Goal: Task Accomplishment & Management: Manage account settings

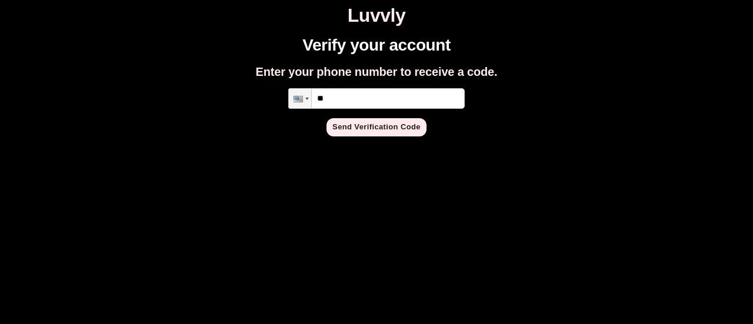
click at [354, 88] on input "**" at bounding box center [376, 98] width 177 height 21
type input "**********"
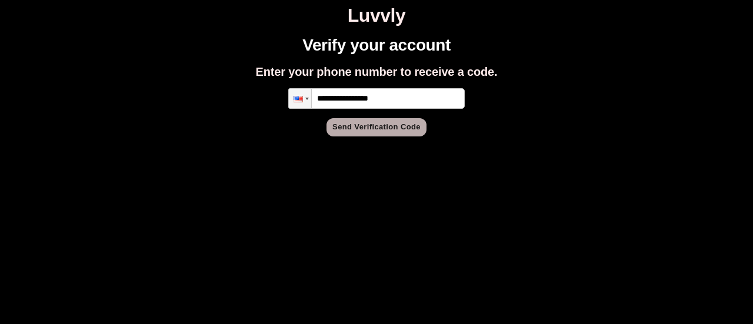
click at [352, 130] on button "Send Verification Code" at bounding box center [377, 127] width 100 height 18
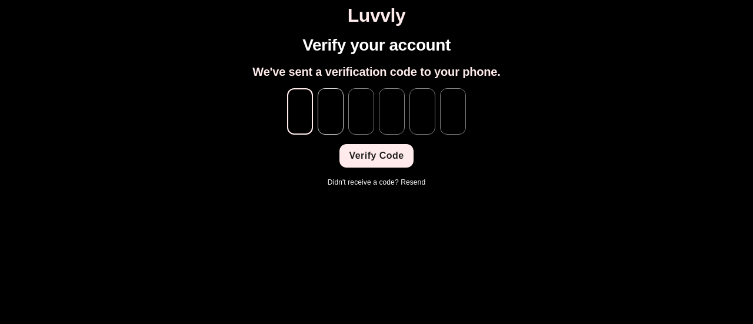
type input "*"
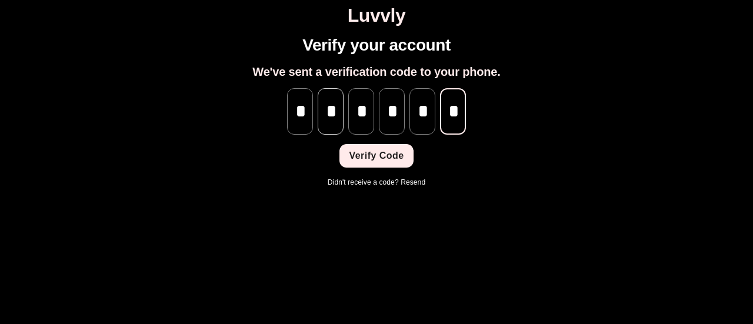
scroll to position [0, 1]
type input "*"
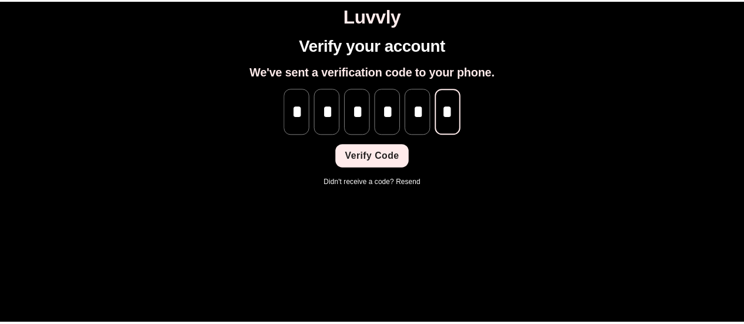
scroll to position [0, 0]
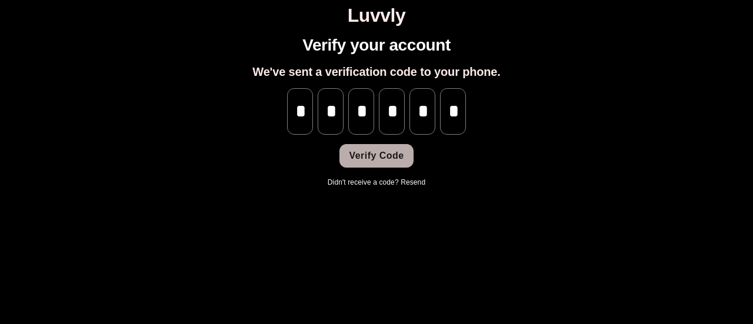
click at [374, 157] on button "Verify Code" at bounding box center [377, 156] width 74 height 24
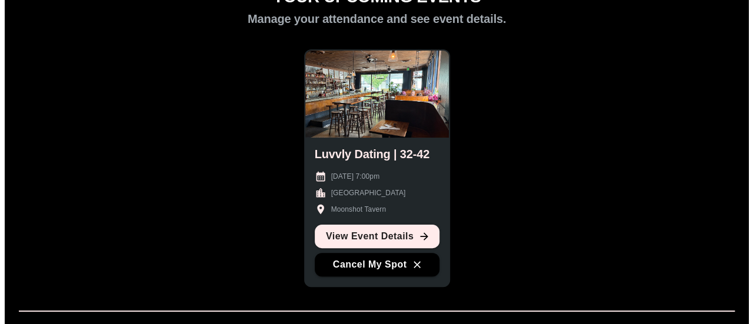
scroll to position [52, 0]
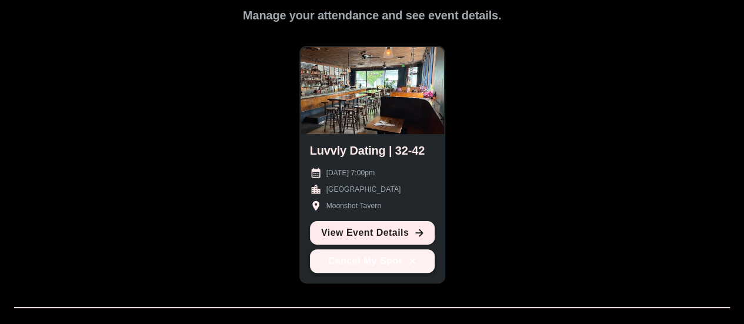
click at [395, 265] on button "Cancel My Spot" at bounding box center [372, 262] width 125 height 24
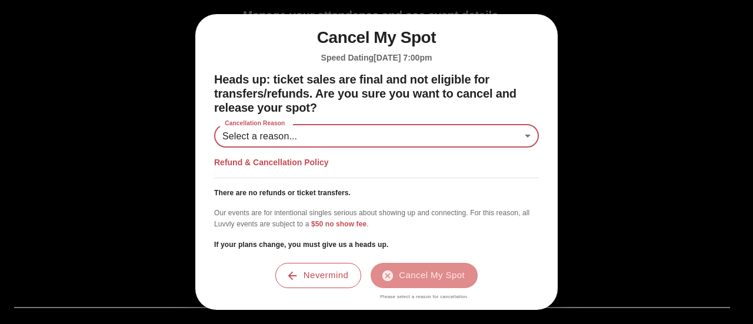
click at [333, 135] on body "Luvvly YOUR UPCOMING EVENTS Manage your attendance and see event details. Luvvl…" at bounding box center [377, 204] width 744 height 503
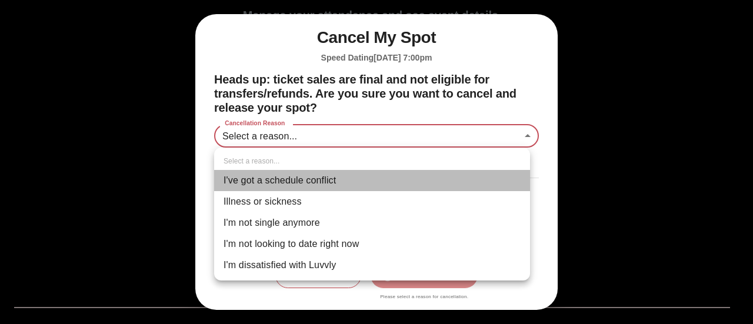
click at [317, 185] on li "I've got a schedule conflict" at bounding box center [372, 180] width 316 height 21
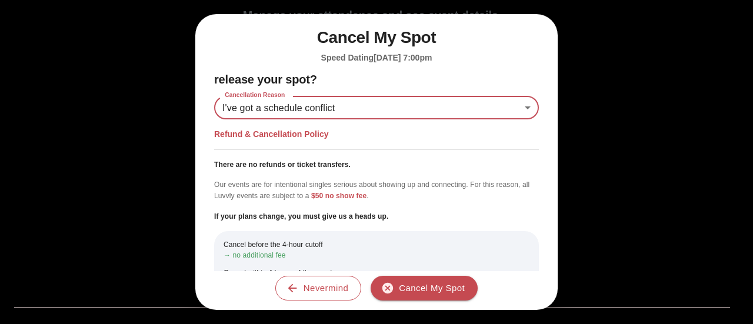
scroll to position [24, 0]
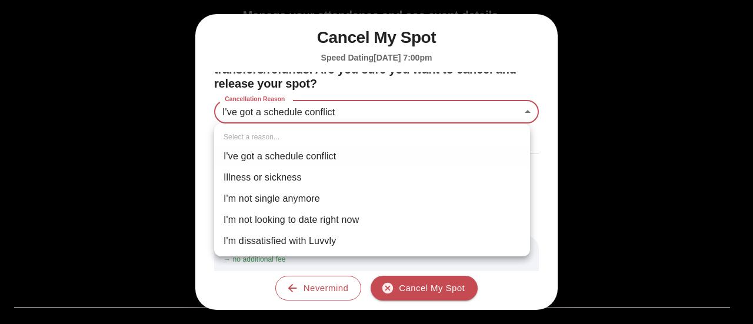
click at [324, 121] on body "**********" at bounding box center [377, 204] width 744 height 503
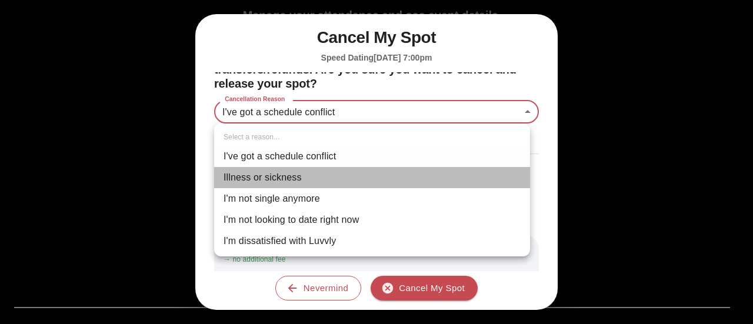
click at [305, 175] on li "Illness or sickness" at bounding box center [372, 177] width 316 height 21
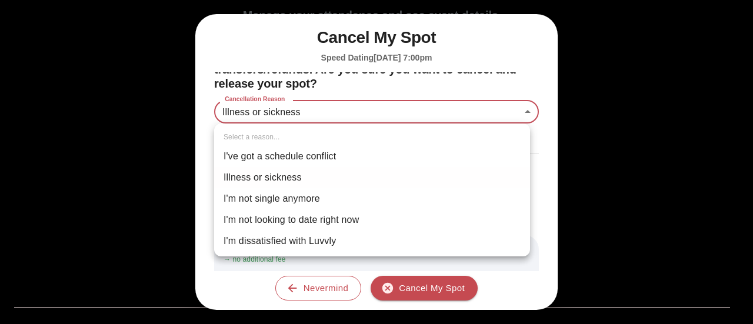
click at [330, 111] on body "Luvvly YOUR UPCOMING EVENTS Manage your attendance and see event details. Luvvl…" at bounding box center [377, 204] width 744 height 503
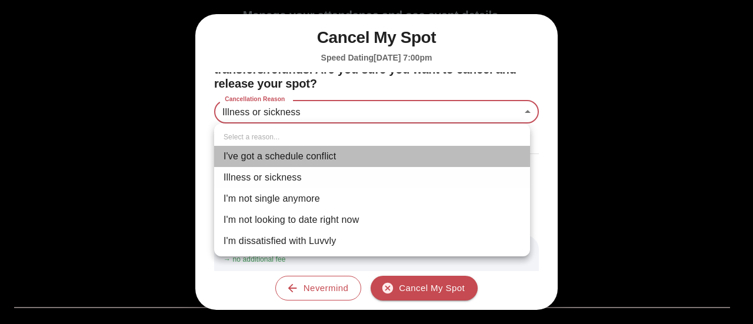
click at [310, 151] on li "I've got a schedule conflict" at bounding box center [372, 156] width 316 height 21
type input "**********"
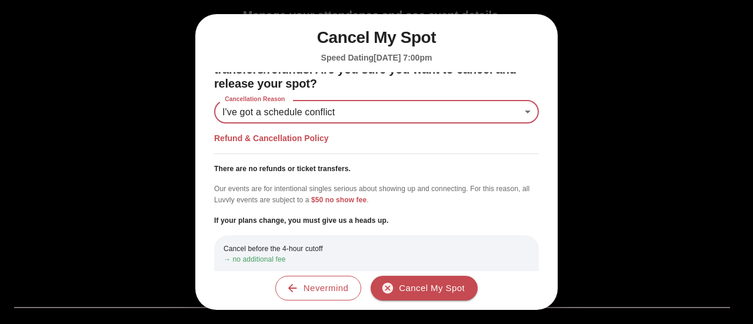
scroll to position [126, 0]
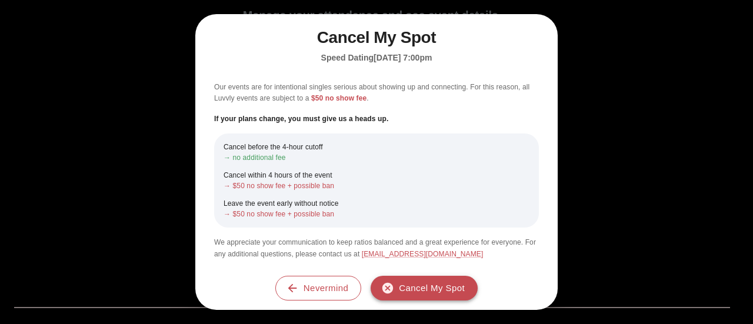
click at [401, 286] on button "Cancel My Spot" at bounding box center [424, 288] width 107 height 25
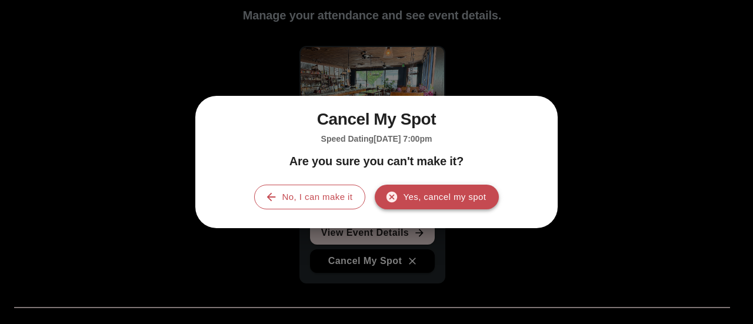
click at [415, 202] on button "Yes, cancel my spot" at bounding box center [437, 197] width 124 height 25
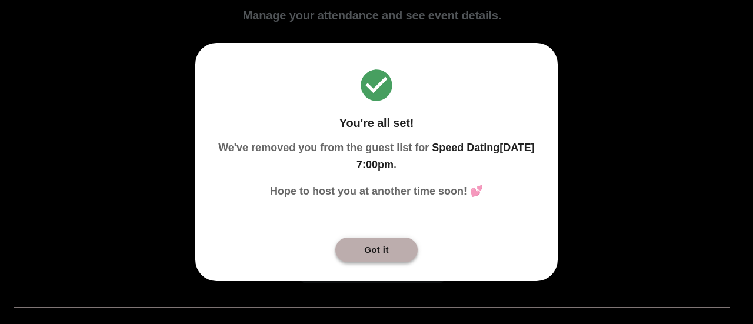
click at [379, 247] on button "Got it" at bounding box center [376, 250] width 82 height 25
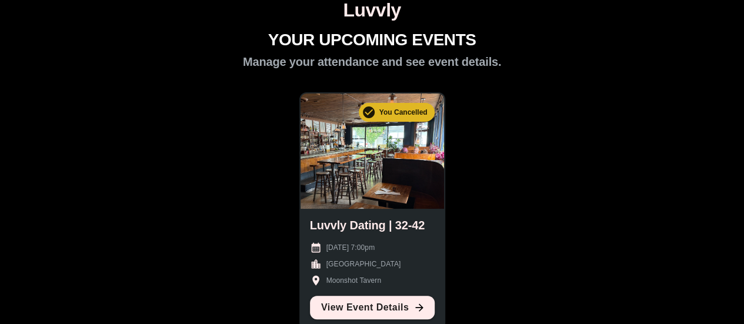
scroll to position [5, 0]
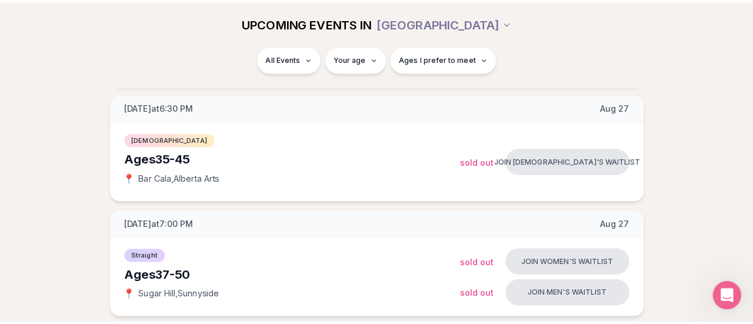
scroll to position [836, 0]
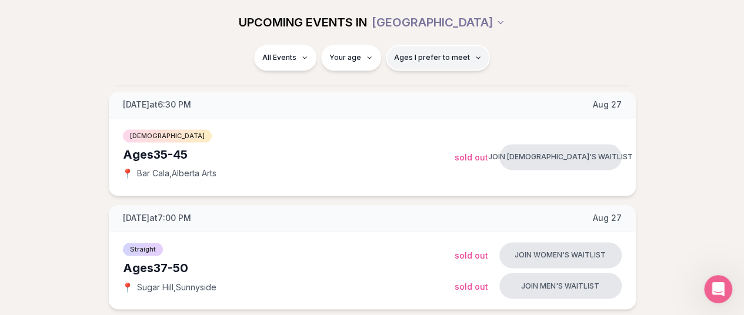
click at [413, 61] on span "Ages I prefer to meet" at bounding box center [432, 57] width 76 height 9
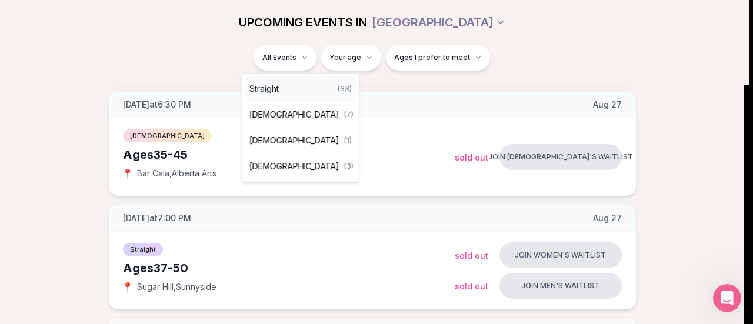
click at [285, 90] on div "Straight ( 33 )" at bounding box center [301, 89] width 112 height 26
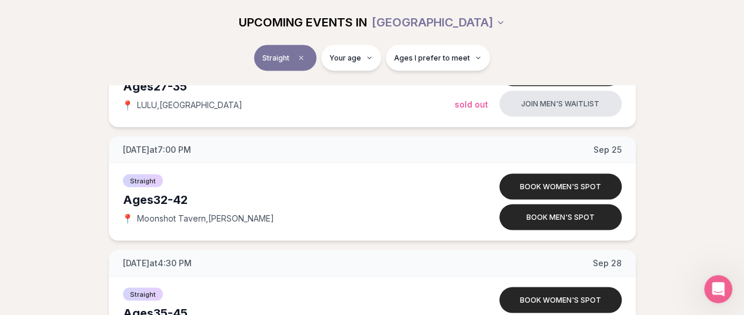
scroll to position [3276, 0]
